Goal: Information Seeking & Learning: Learn about a topic

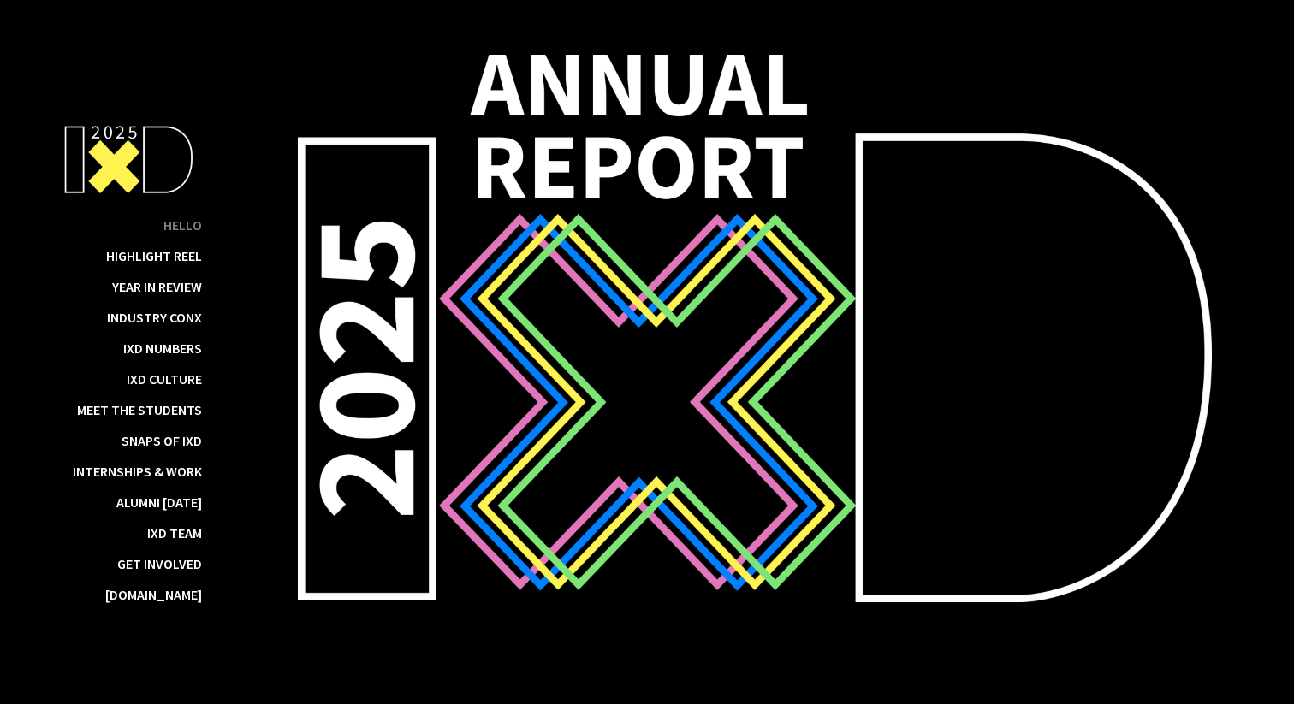
click at [194, 230] on div "Hello" at bounding box center [182, 224] width 39 height 17
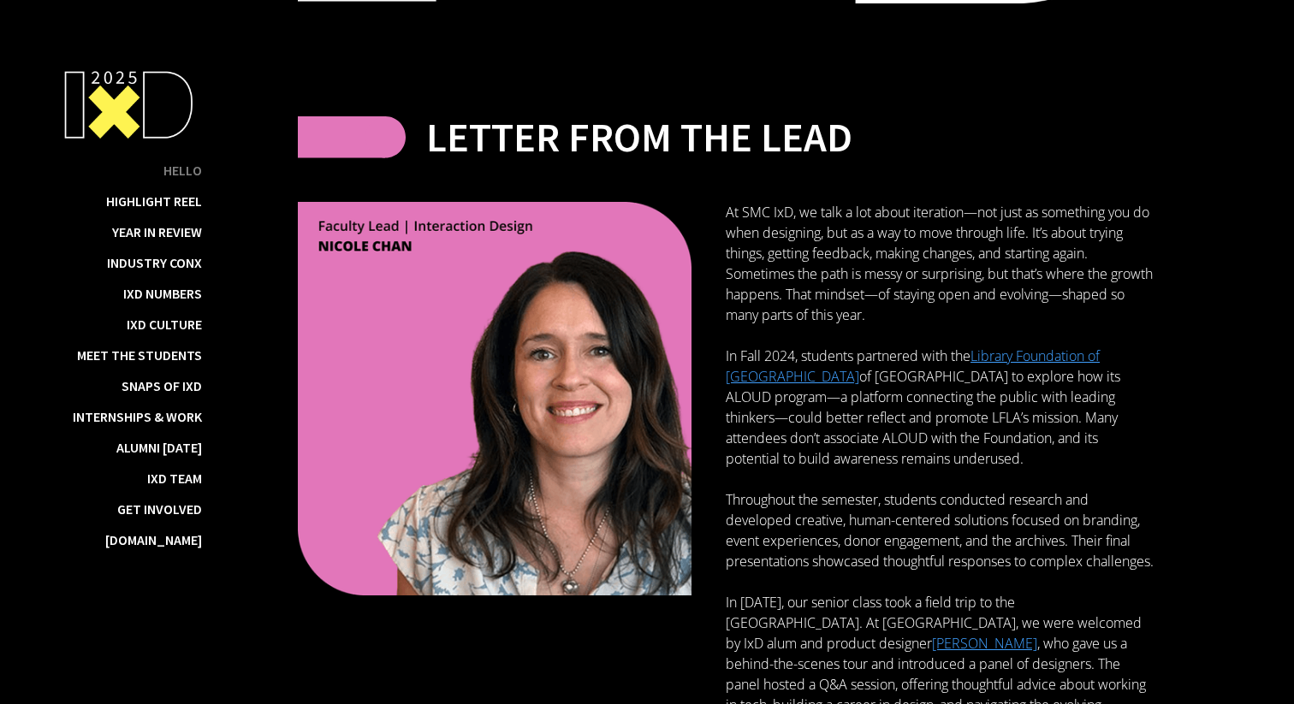
scroll to position [600, 0]
click at [194, 230] on div "Year in Review" at bounding box center [157, 231] width 90 height 17
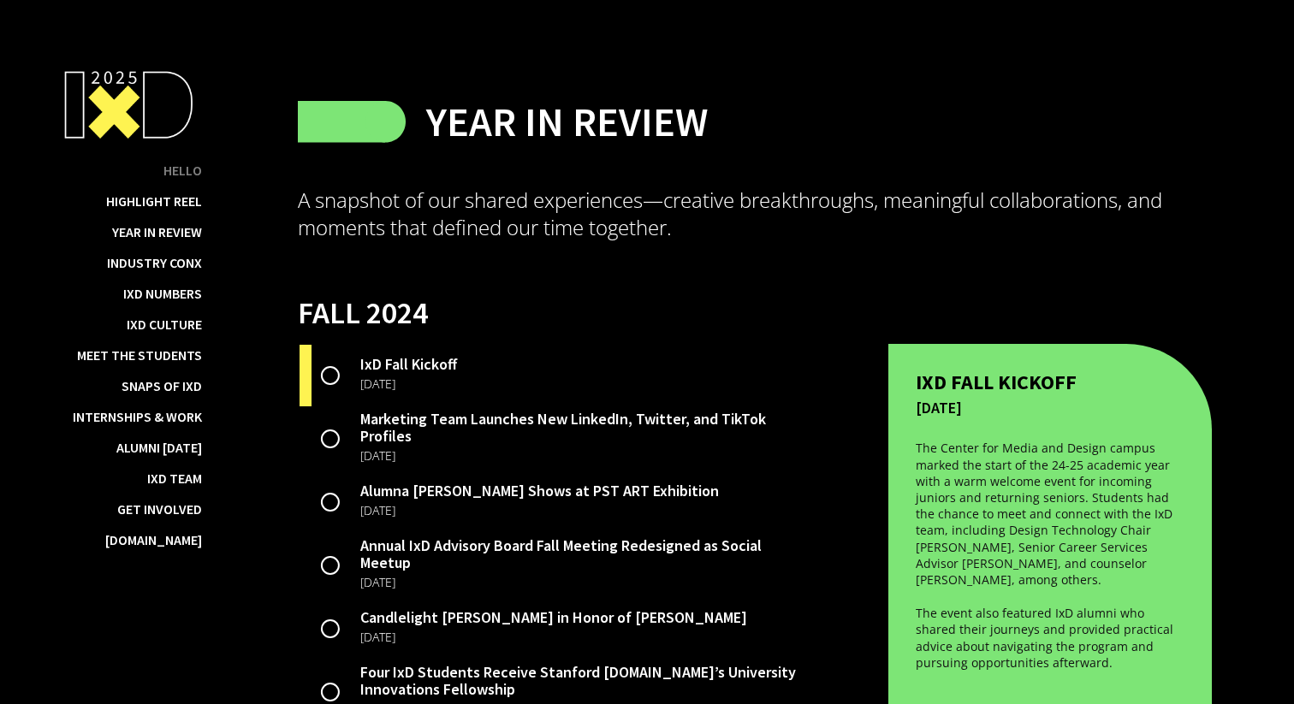
scroll to position [2934, 0]
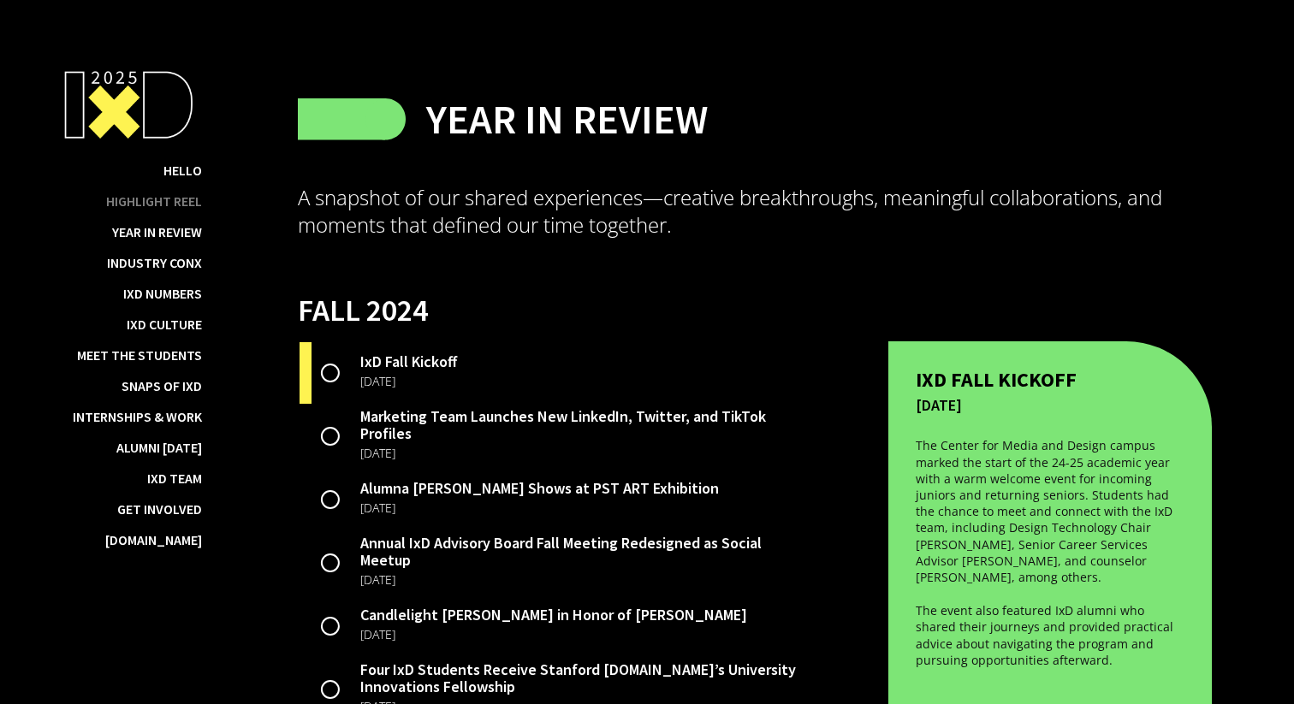
click at [185, 199] on div "Highlight Reel" at bounding box center [154, 201] width 96 height 17
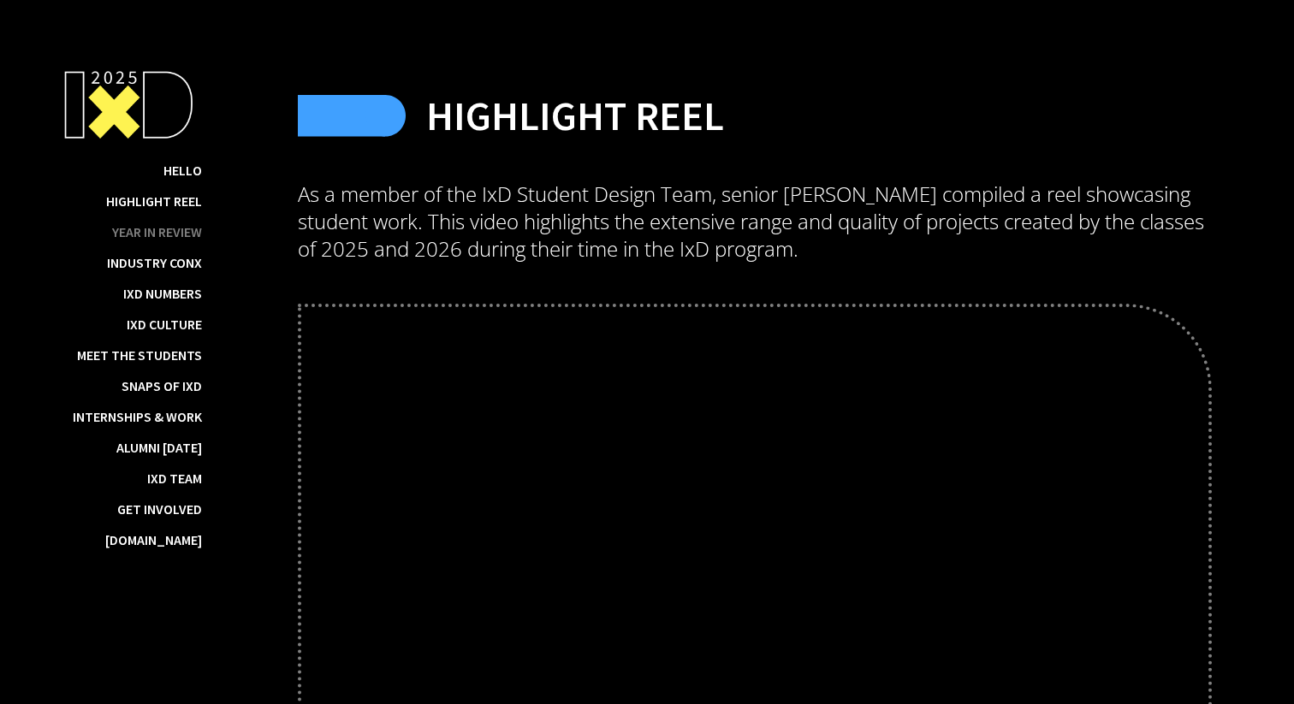
click at [195, 235] on div "Year in Review" at bounding box center [157, 231] width 90 height 17
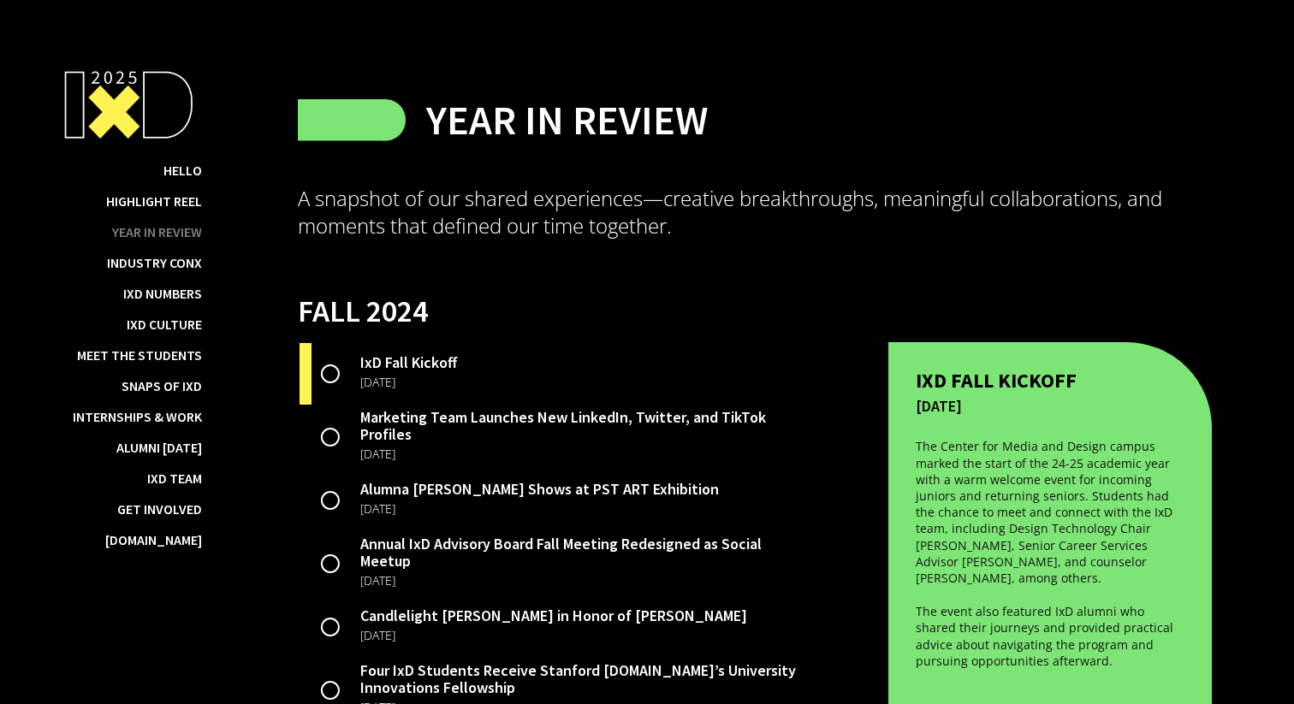
scroll to position [2934, 0]
